Goal: Transaction & Acquisition: Purchase product/service

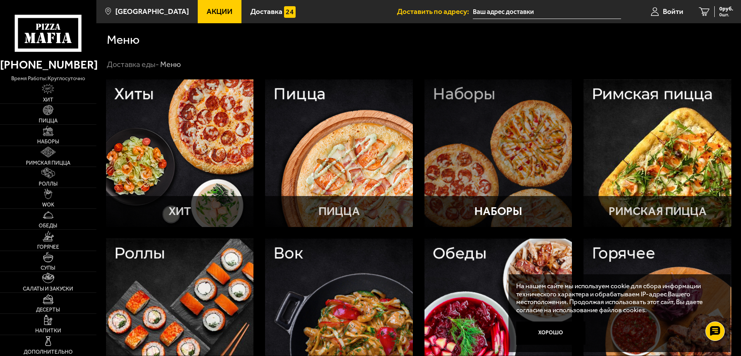
click at [480, 104] on div at bounding box center [499, 153] width 148 height 148
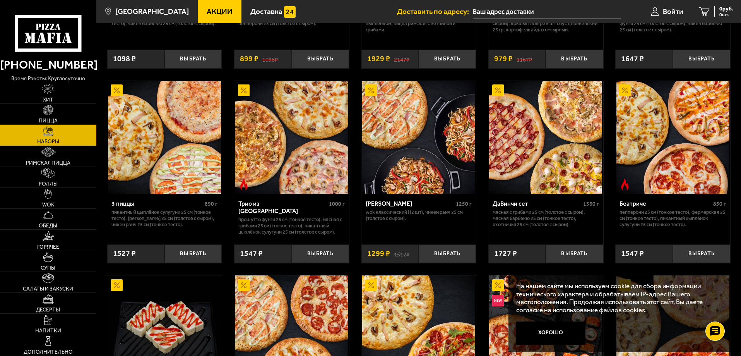
scroll to position [194, 0]
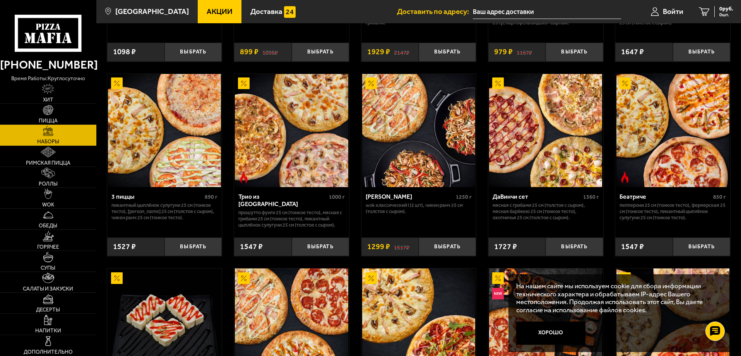
click at [175, 125] on img at bounding box center [164, 130] width 113 height 113
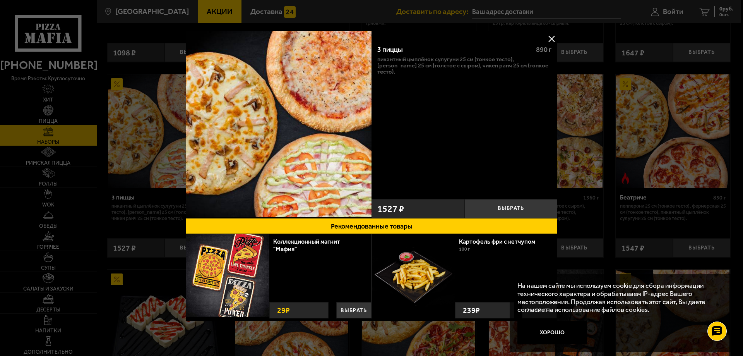
click at [552, 42] on button at bounding box center [552, 39] width 12 height 12
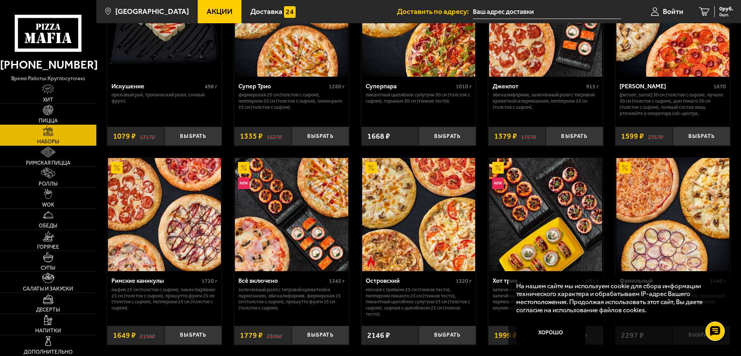
scroll to position [503, 0]
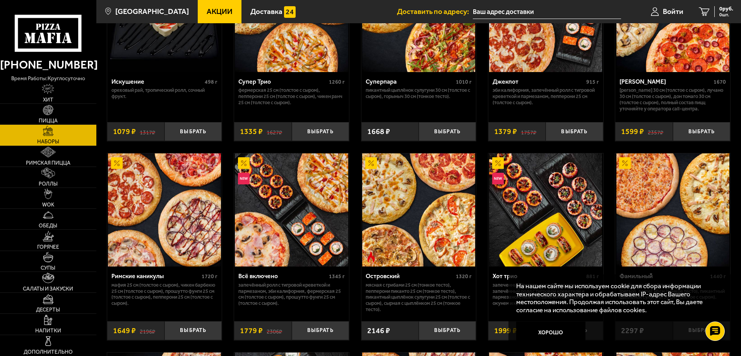
click at [417, 213] on img at bounding box center [418, 209] width 113 height 113
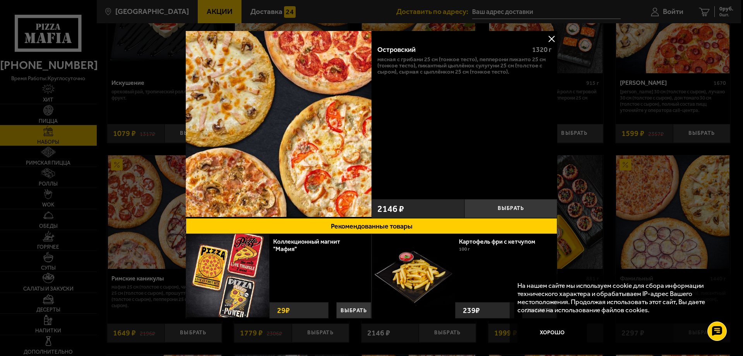
click at [554, 33] on div "Островский 1320 г Мясная с грибами 25 см (тонкое тесто), Пепперони Пиканто 25 с…" at bounding box center [465, 124] width 186 height 187
click at [552, 36] on button at bounding box center [552, 39] width 12 height 12
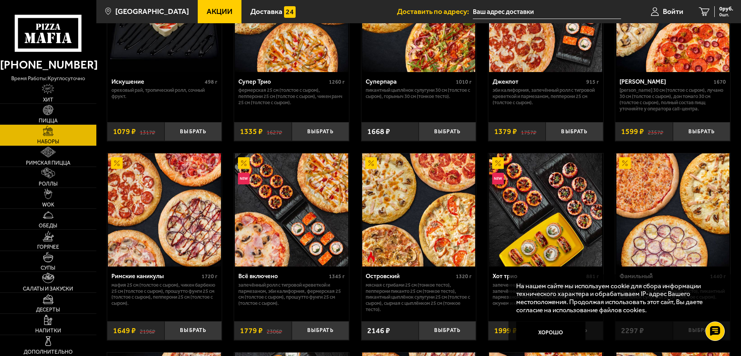
click at [424, 228] on img at bounding box center [418, 209] width 113 height 113
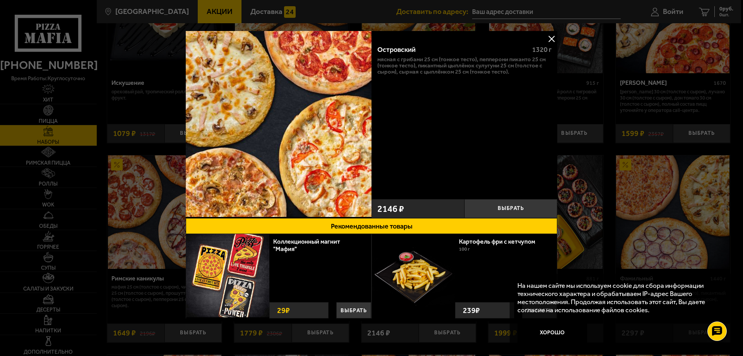
click at [555, 34] on button at bounding box center [552, 39] width 12 height 12
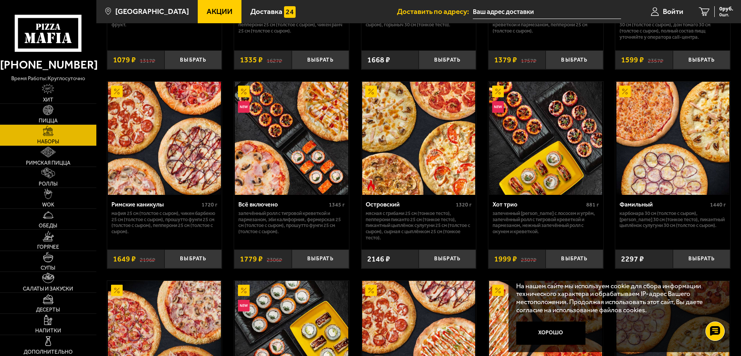
scroll to position [581, 0]
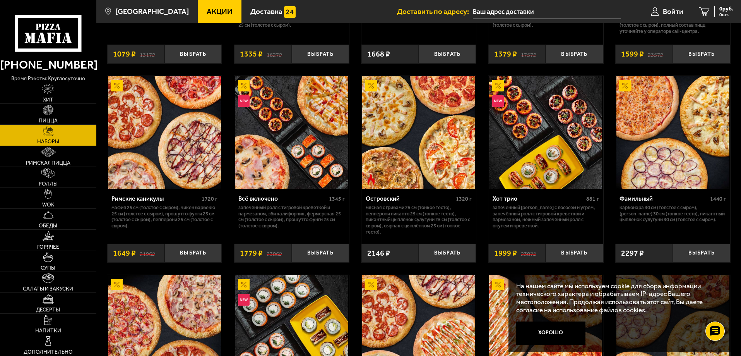
click at [396, 206] on p "Мясная с грибами 25 см (тонкое тесто), Пепперони Пиканто 25 см (тонкое тесто), …" at bounding box center [419, 219] width 106 height 31
click at [384, 197] on div "Островский" at bounding box center [410, 198] width 89 height 7
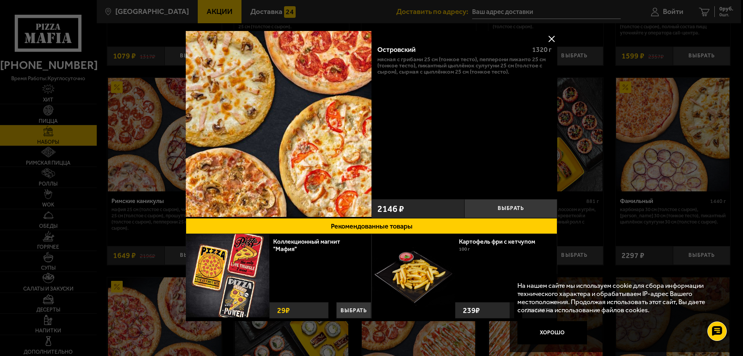
click at [547, 38] on button at bounding box center [552, 39] width 12 height 12
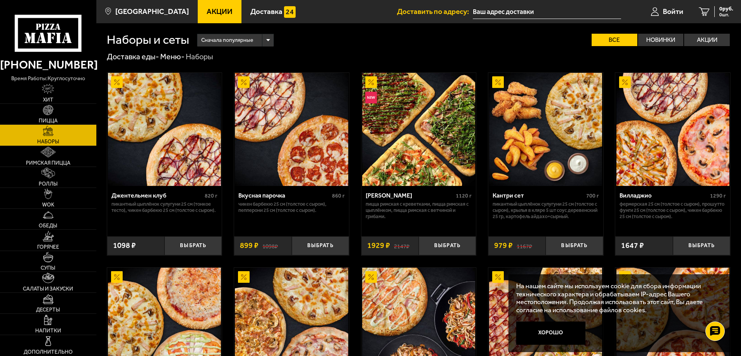
click at [264, 42] on div "Сначала популярные" at bounding box center [235, 40] width 76 height 12
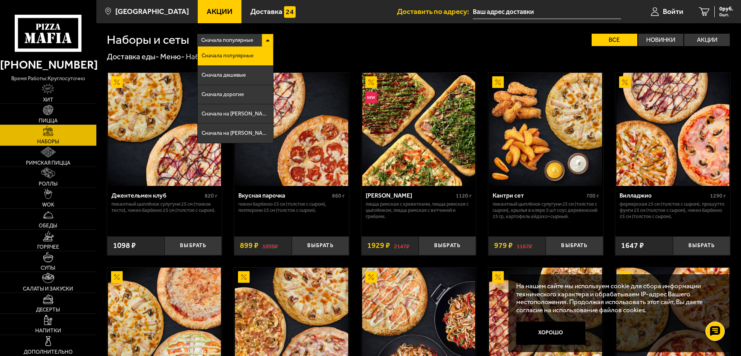
click at [320, 44] on div "Сначала популярные Сначала популярные Сначала дешевые Сначала дорогие Сначала н…" at bounding box center [460, 40] width 542 height 12
click at [44, 112] on img at bounding box center [48, 110] width 10 height 10
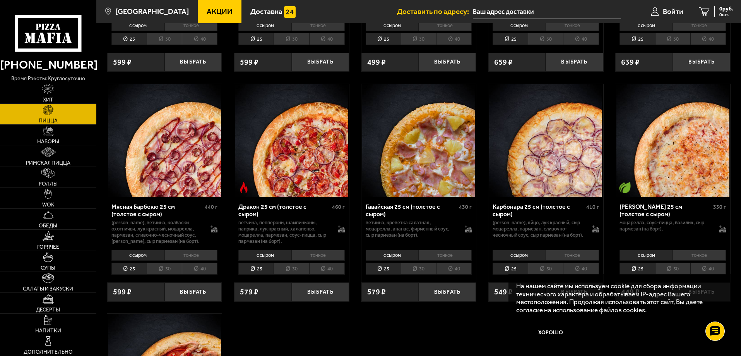
scroll to position [1394, 0]
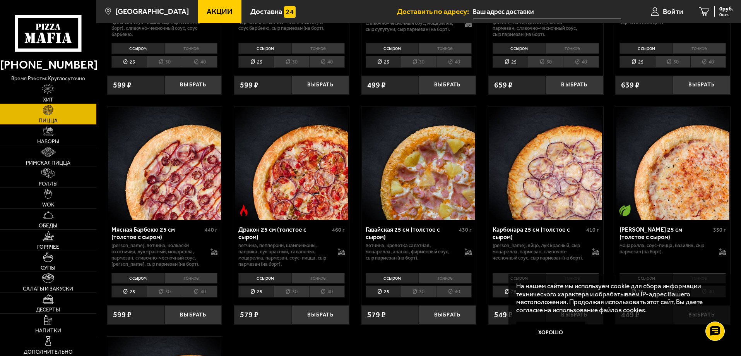
click at [53, 112] on img at bounding box center [48, 110] width 10 height 10
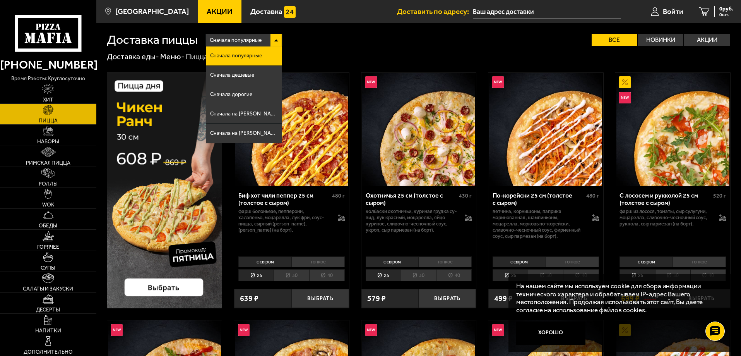
click at [430, 41] on div "Сначала популярные Сначала популярные Сначала дешевые Сначала дорогие Сначала н…" at bounding box center [464, 40] width 533 height 12
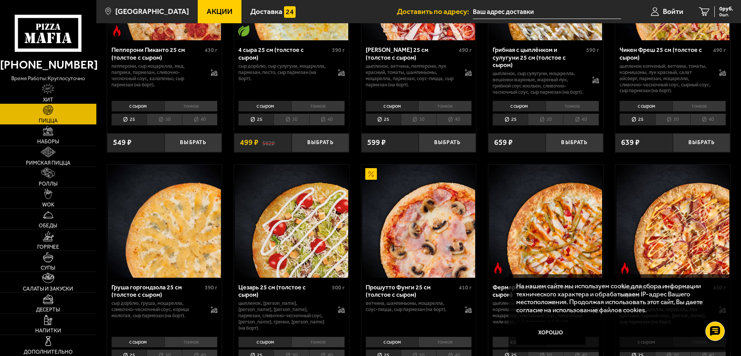
scroll to position [697, 0]
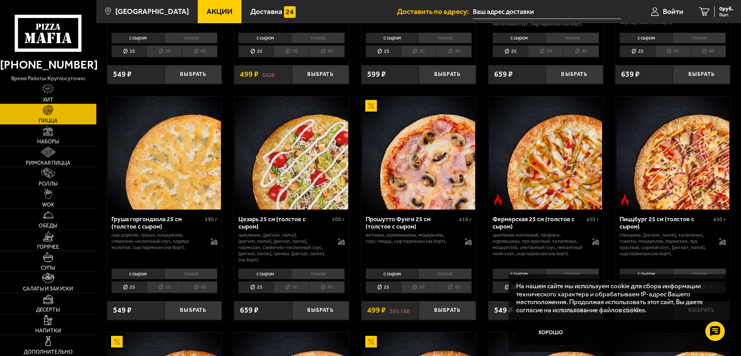
click at [189, 279] on li "тонкое" at bounding box center [191, 273] width 53 height 11
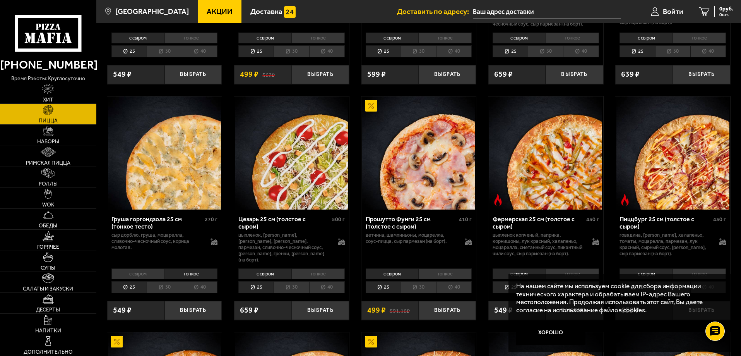
click at [195, 293] on li "40" at bounding box center [200, 287] width 36 height 12
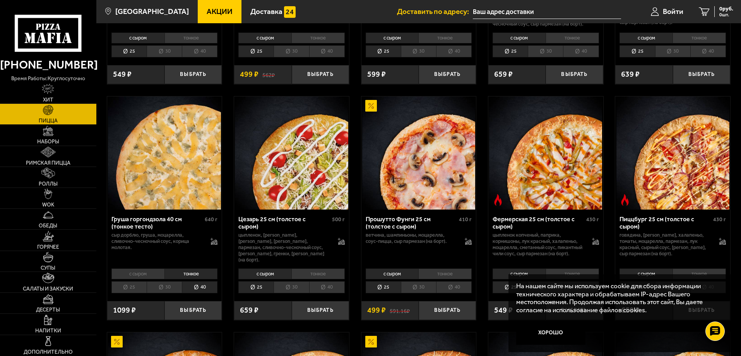
click at [158, 197] on img at bounding box center [164, 152] width 113 height 113
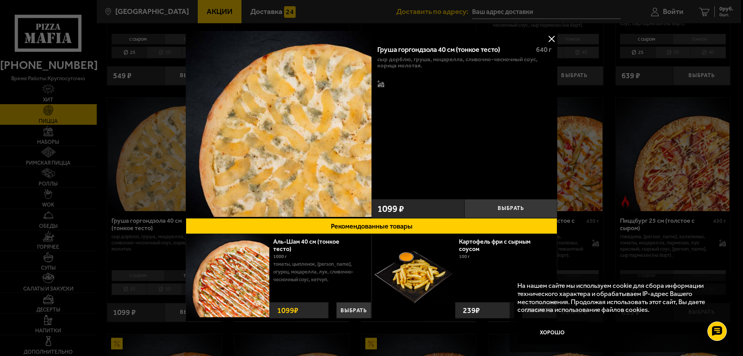
click at [550, 35] on button at bounding box center [552, 39] width 12 height 12
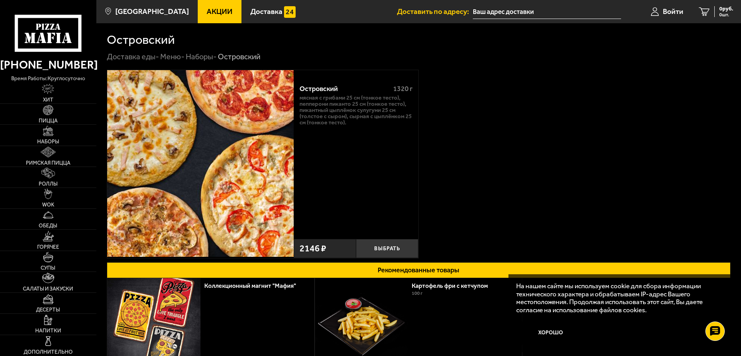
drag, startPoint x: 703, startPoint y: 46, endPoint x: 616, endPoint y: 51, distance: 86.5
click at [702, 46] on section "Островский Доставка еды - Меню - Наборы - Островский Островский 1320 г Мясная с…" at bounding box center [418, 223] width 645 height 401
drag, startPoint x: 398, startPoint y: 82, endPoint x: 338, endPoint y: 55, distance: 65.8
click at [398, 80] on div "Островский 1320 г Мясная с грибами 25 см (тонкое тесто), Пепперони Пиканто 25 с…" at bounding box center [356, 157] width 125 height 158
